Goal: Check status: Check status

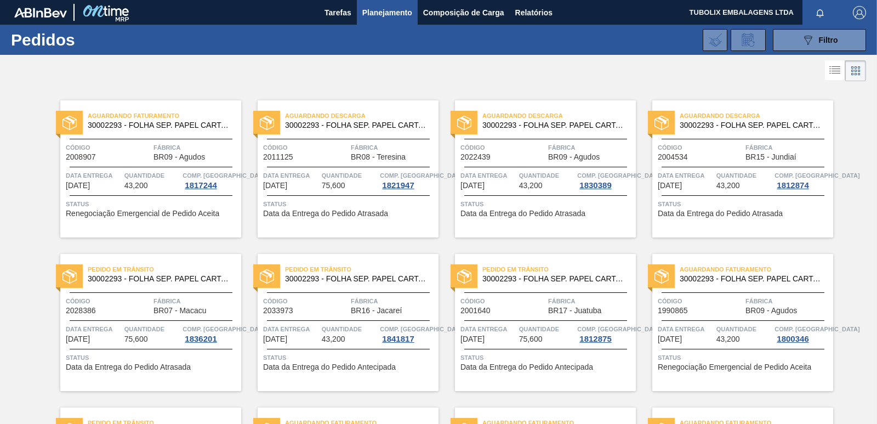
click at [583, 271] on span "Pedido em Trânsito" at bounding box center [558, 269] width 153 height 11
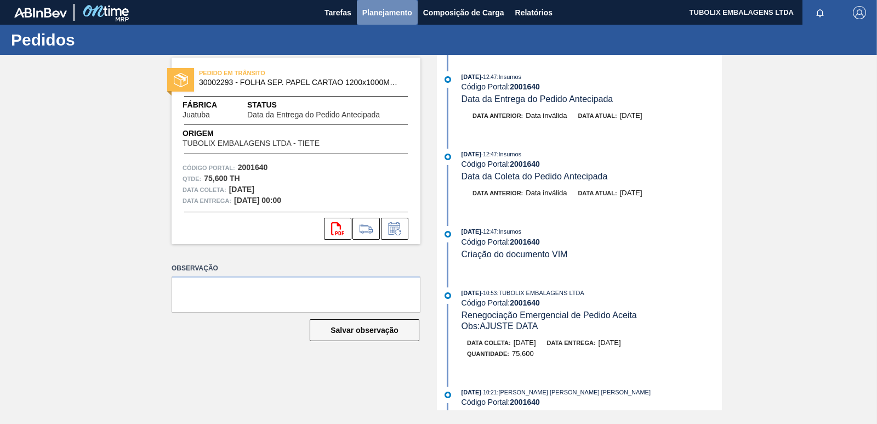
click at [390, 8] on span "Planejamento" at bounding box center [387, 12] width 50 height 13
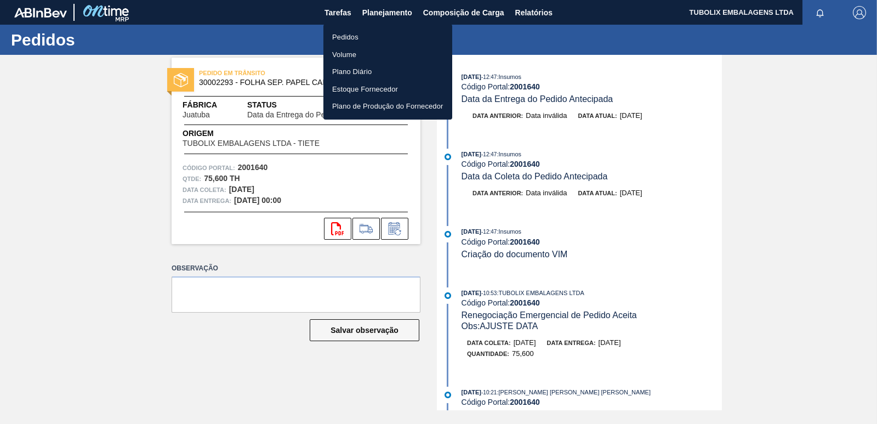
click at [357, 35] on li "Pedidos" at bounding box center [387, 38] width 129 height 18
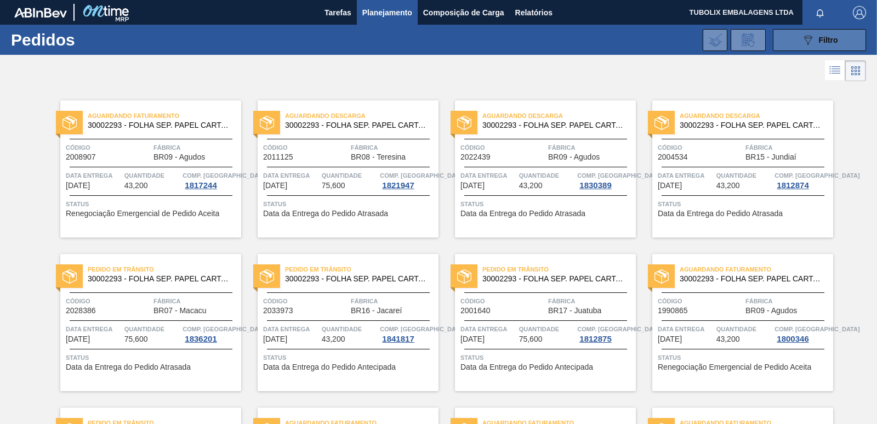
click at [809, 44] on icon "089F7B8B-B2A5-4AFE-B5C0-19BA573D28AC" at bounding box center [807, 39] width 13 height 13
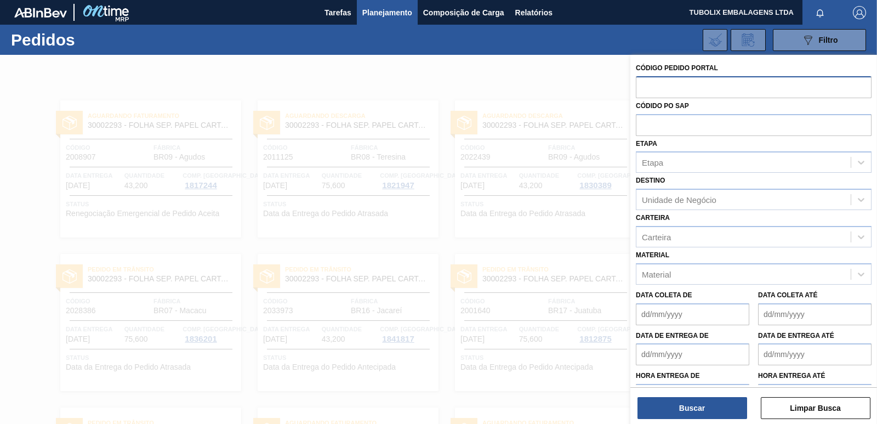
click at [662, 88] on input "text" at bounding box center [754, 86] width 236 height 21
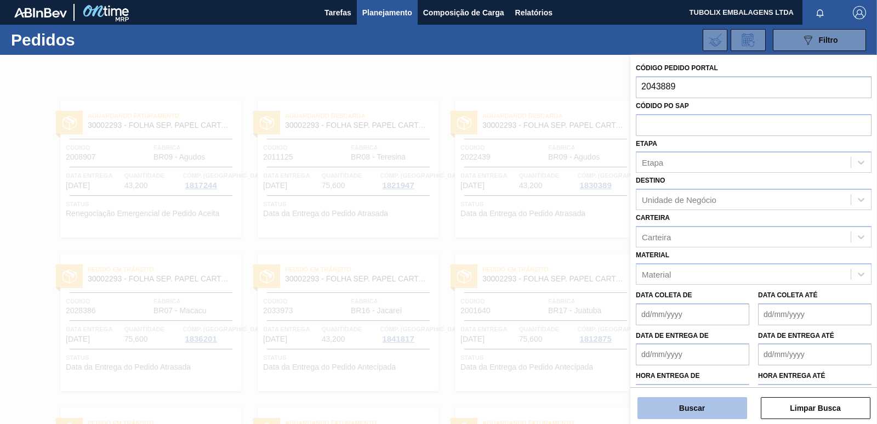
type input "2043889"
click at [738, 405] on button "Buscar" at bounding box center [693, 408] width 110 height 22
